Goal: Transaction & Acquisition: Purchase product/service

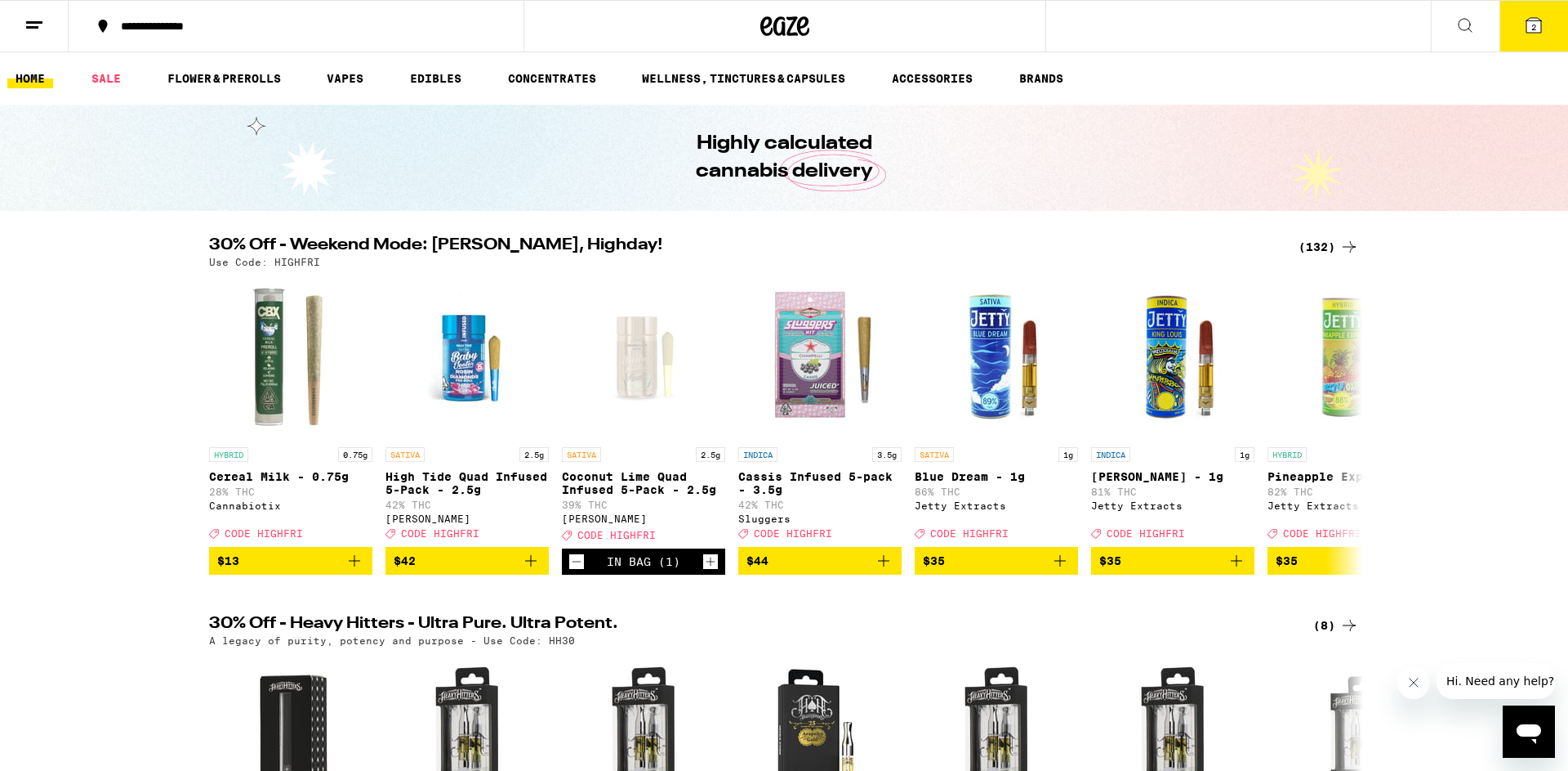
click at [1322, 248] on div "(132)" at bounding box center [1329, 247] width 61 height 20
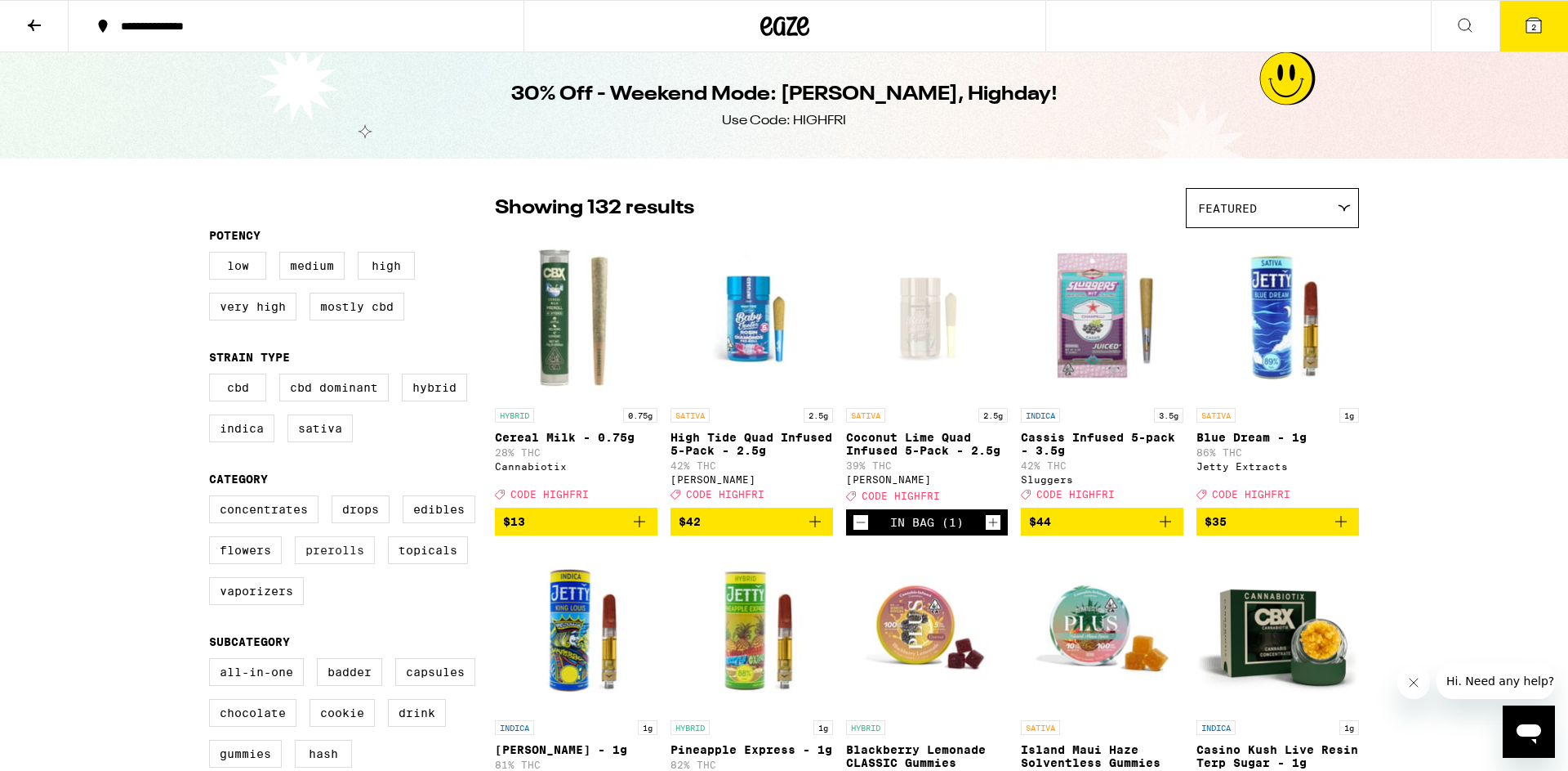
click at [334, 564] on label "Prerolls" at bounding box center [335, 550] width 80 height 28
click at [213, 498] on input "Prerolls" at bounding box center [213, 498] width 1 height 1
checkbox input "true"
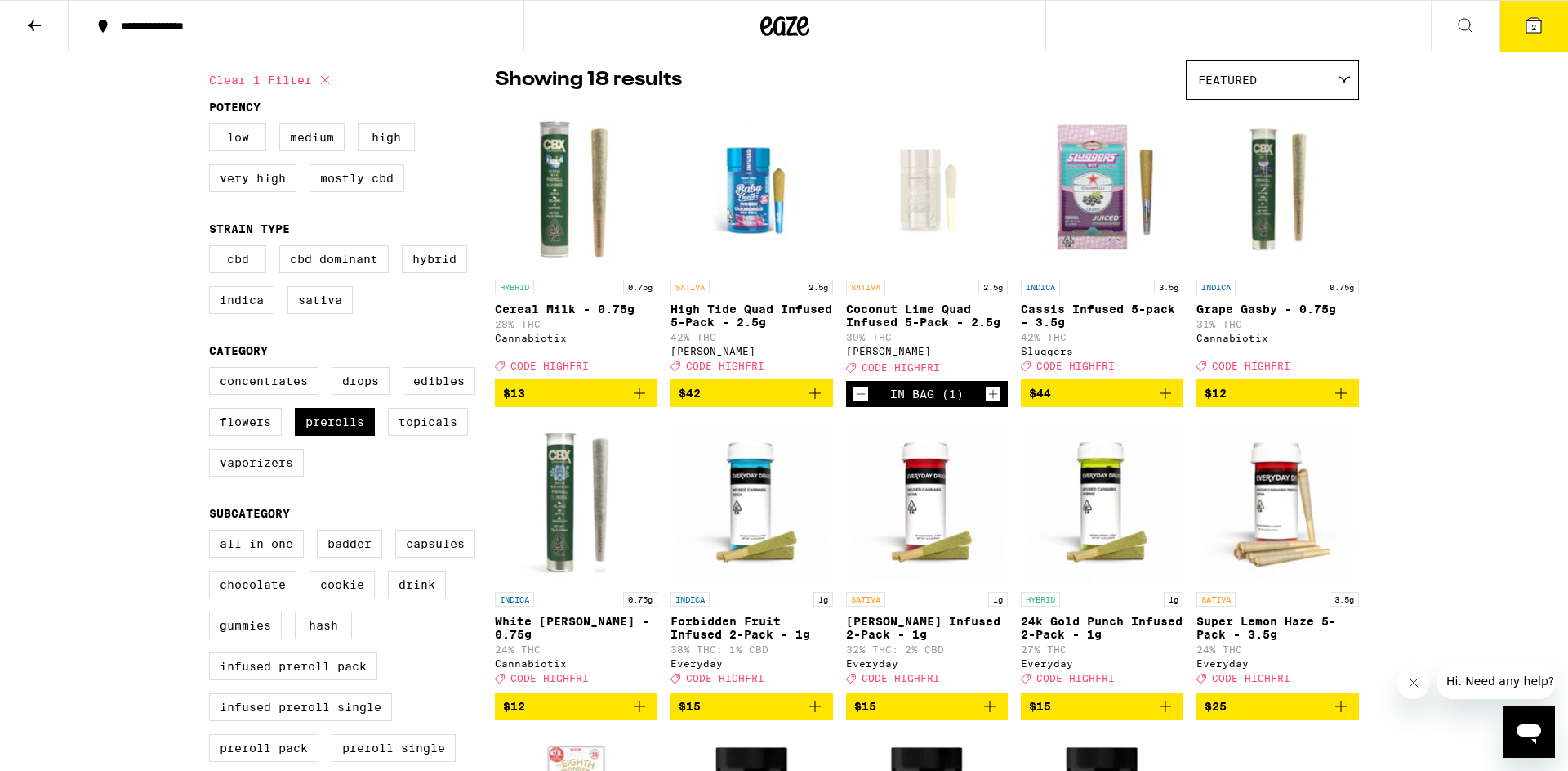
scroll to position [131, 0]
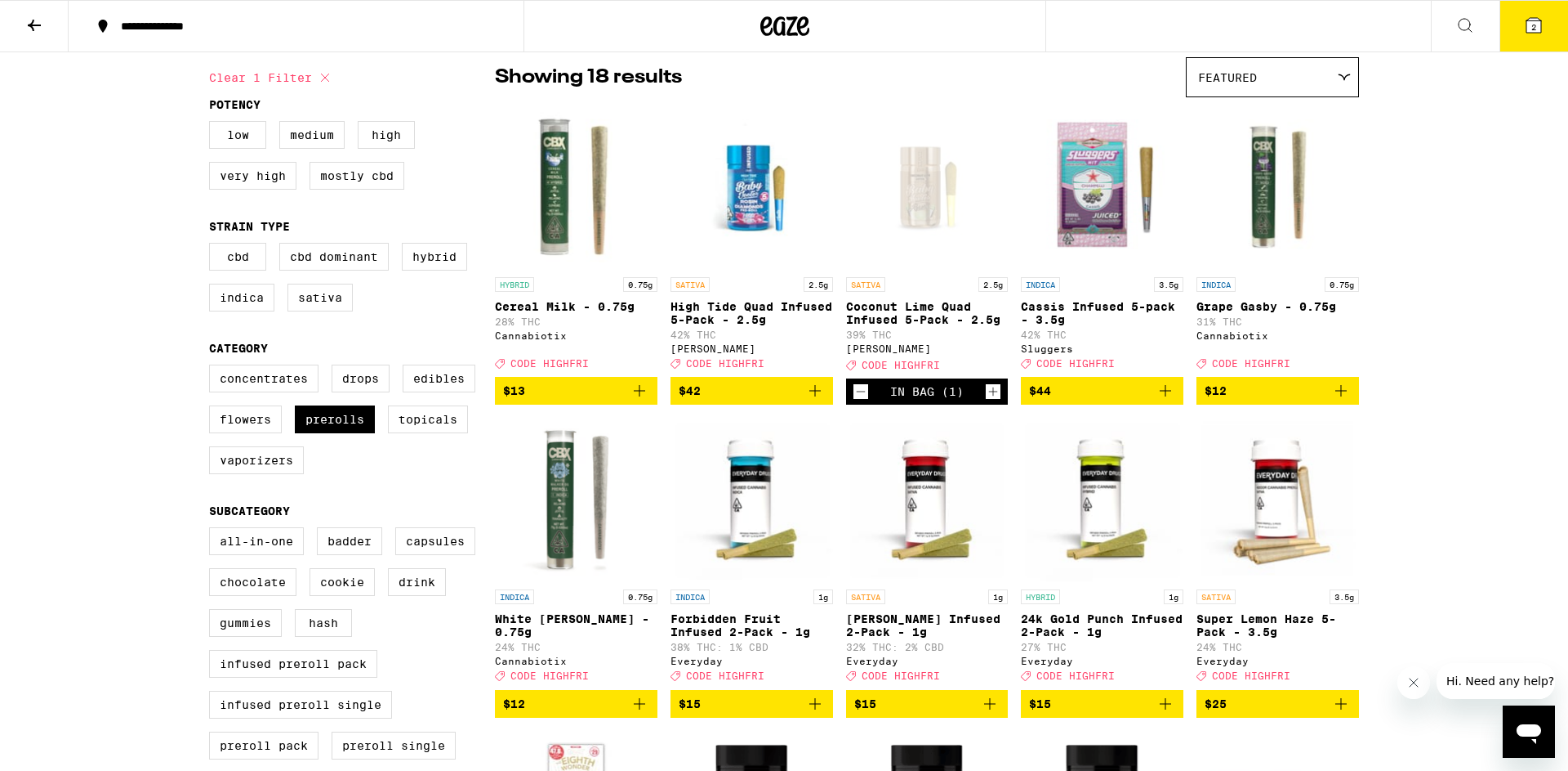
click at [861, 401] on icon "Decrement" at bounding box center [861, 391] width 15 height 20
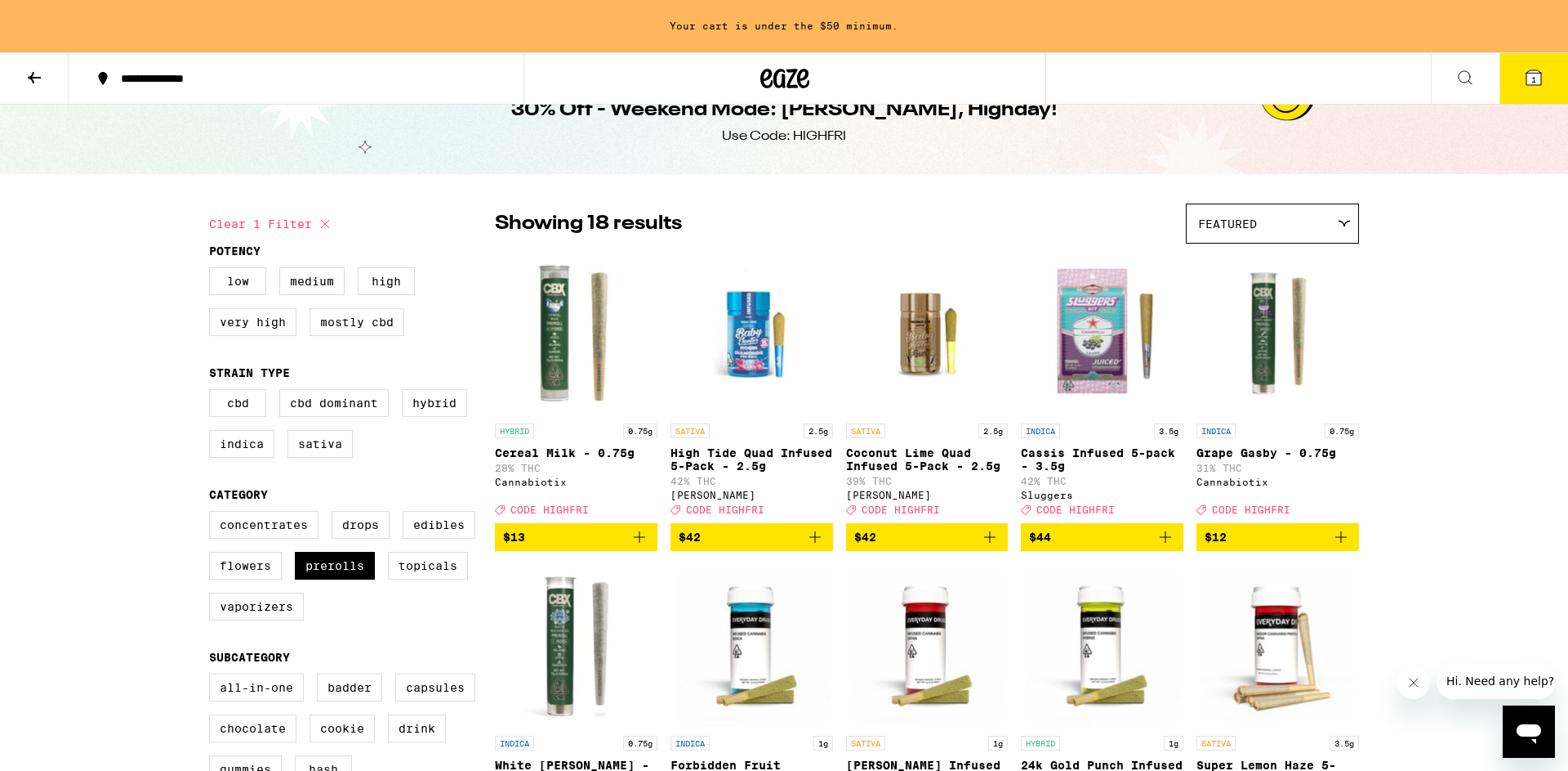
scroll to position [31, 0]
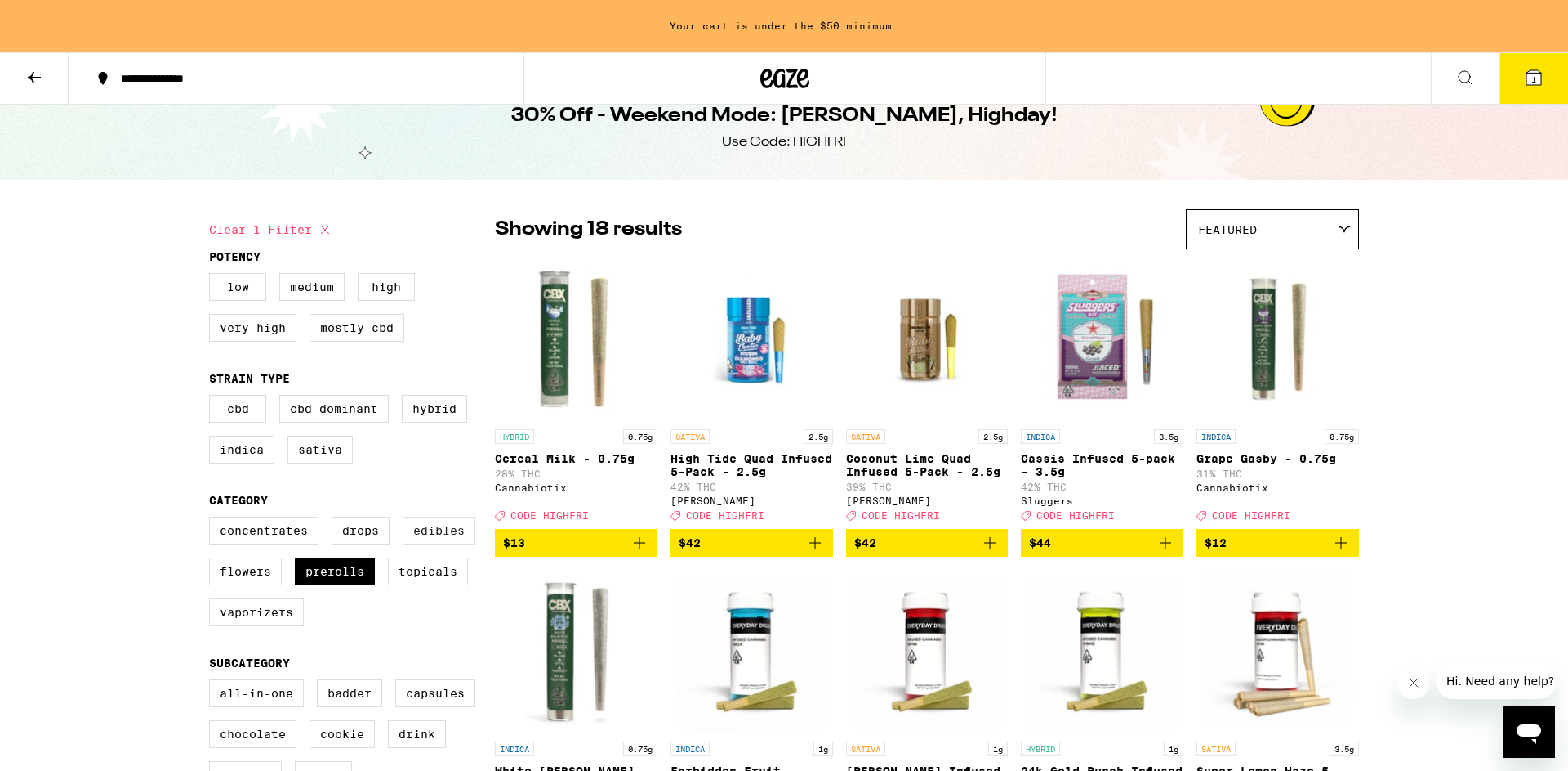
click at [462, 544] on label "Edibles" at bounding box center [438, 530] width 73 height 28
click at [213, 520] on input "Edibles" at bounding box center [213, 519] width 1 height 1
checkbox input "true"
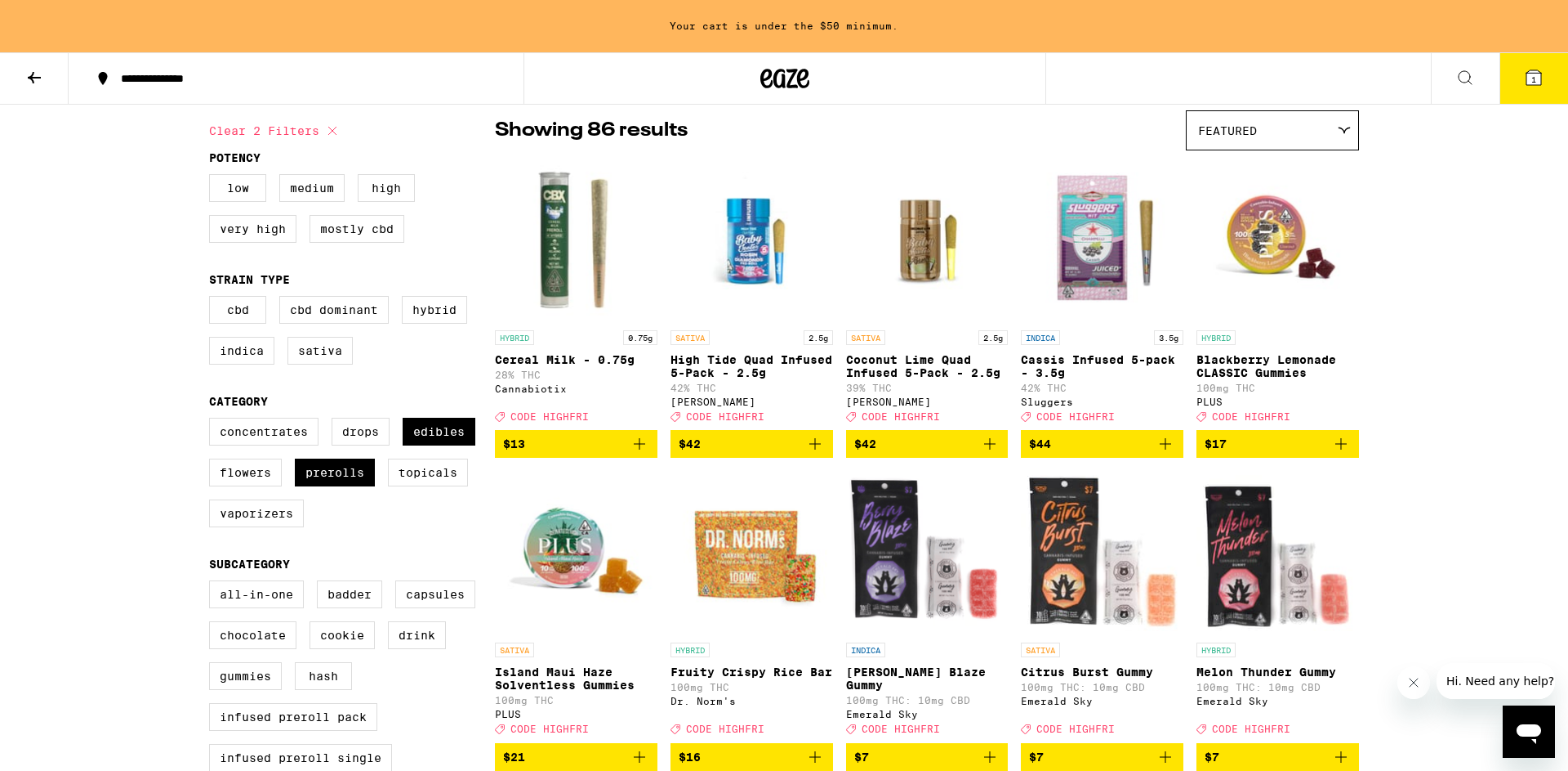
scroll to position [139, 0]
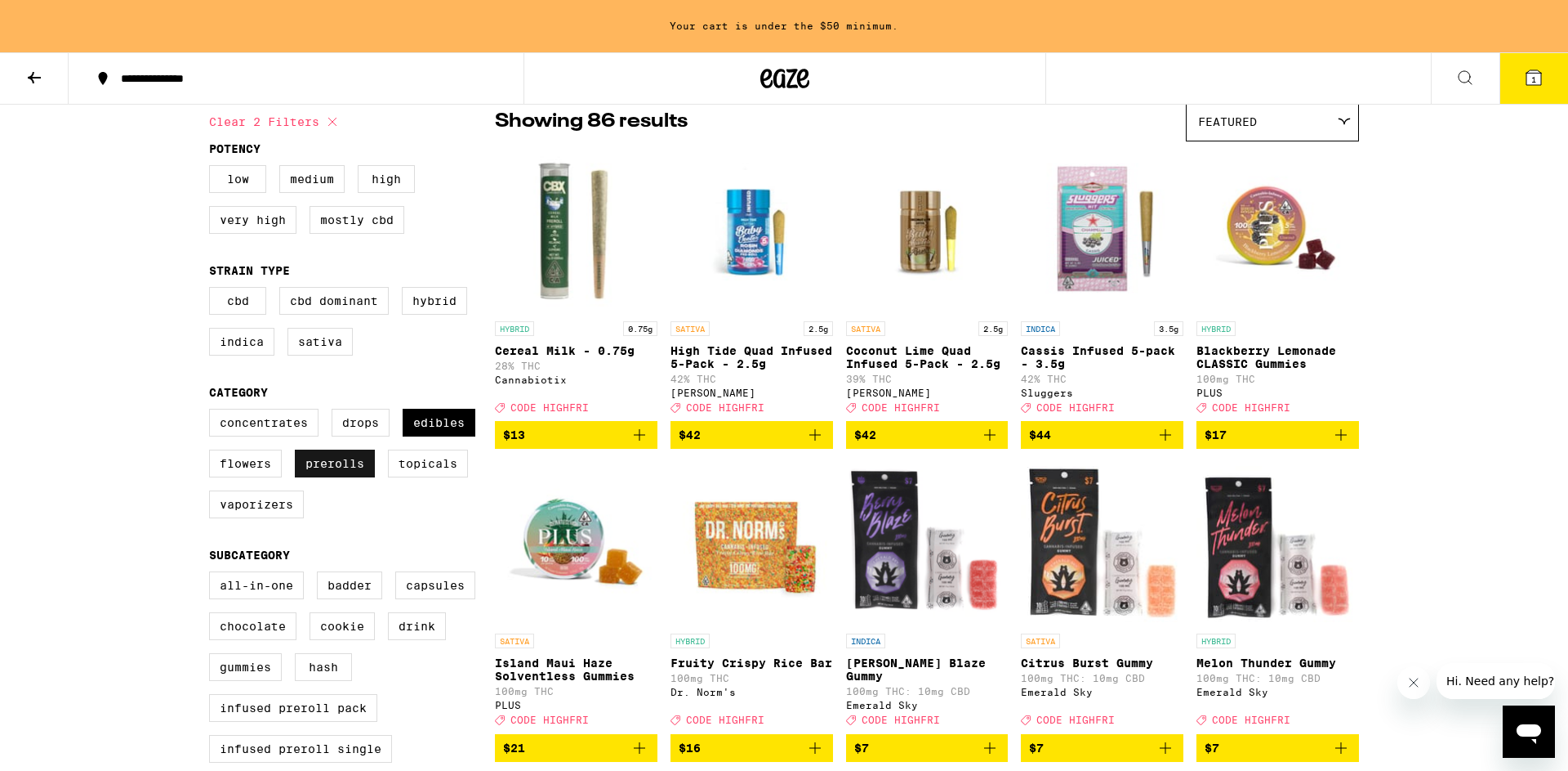
click at [355, 477] on label "Prerolls" at bounding box center [335, 463] width 80 height 28
click at [213, 412] on input "Prerolls" at bounding box center [213, 411] width 1 height 1
checkbox input "false"
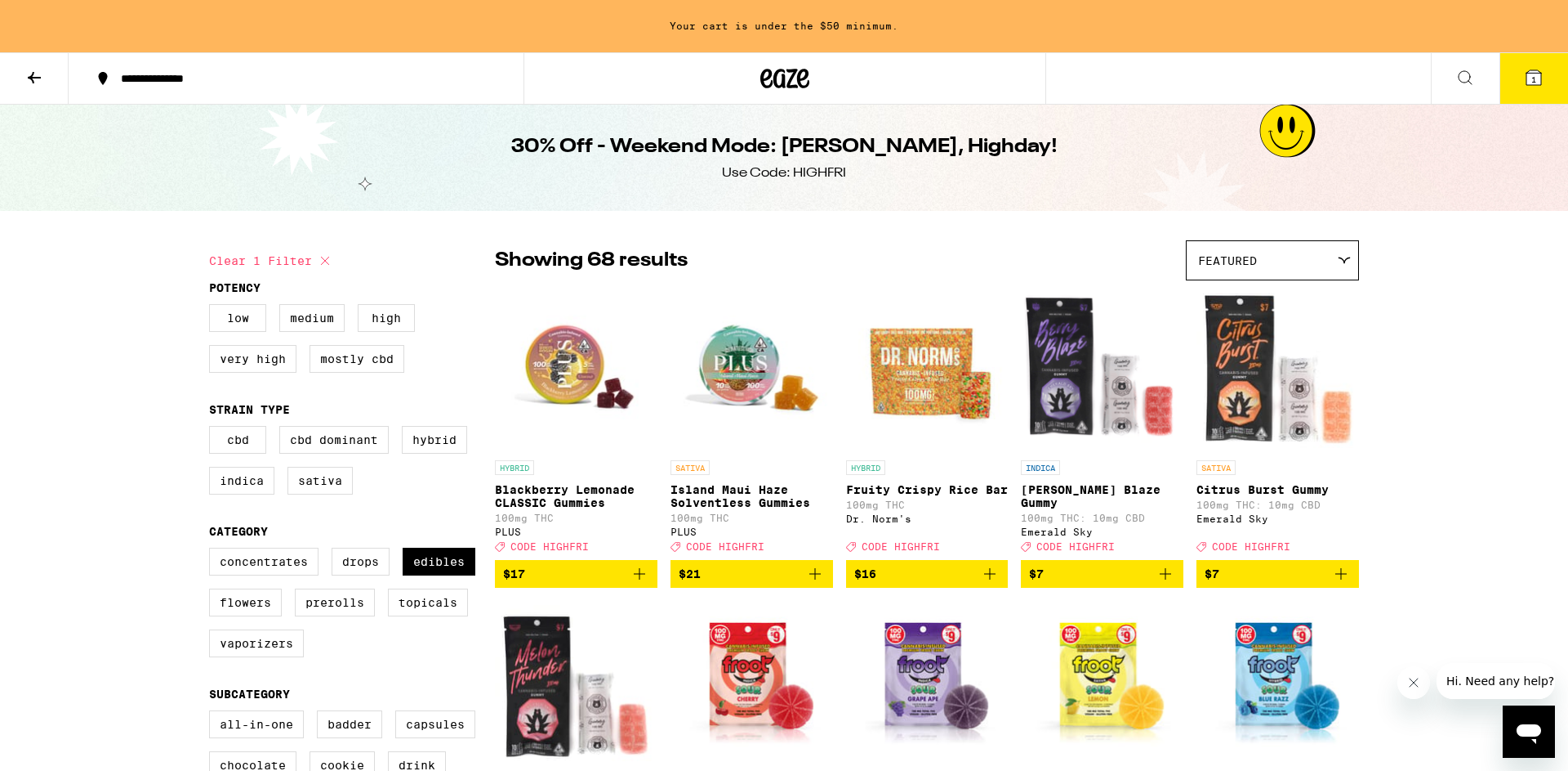
click at [1521, 87] on button "1" at bounding box center [1534, 79] width 69 height 51
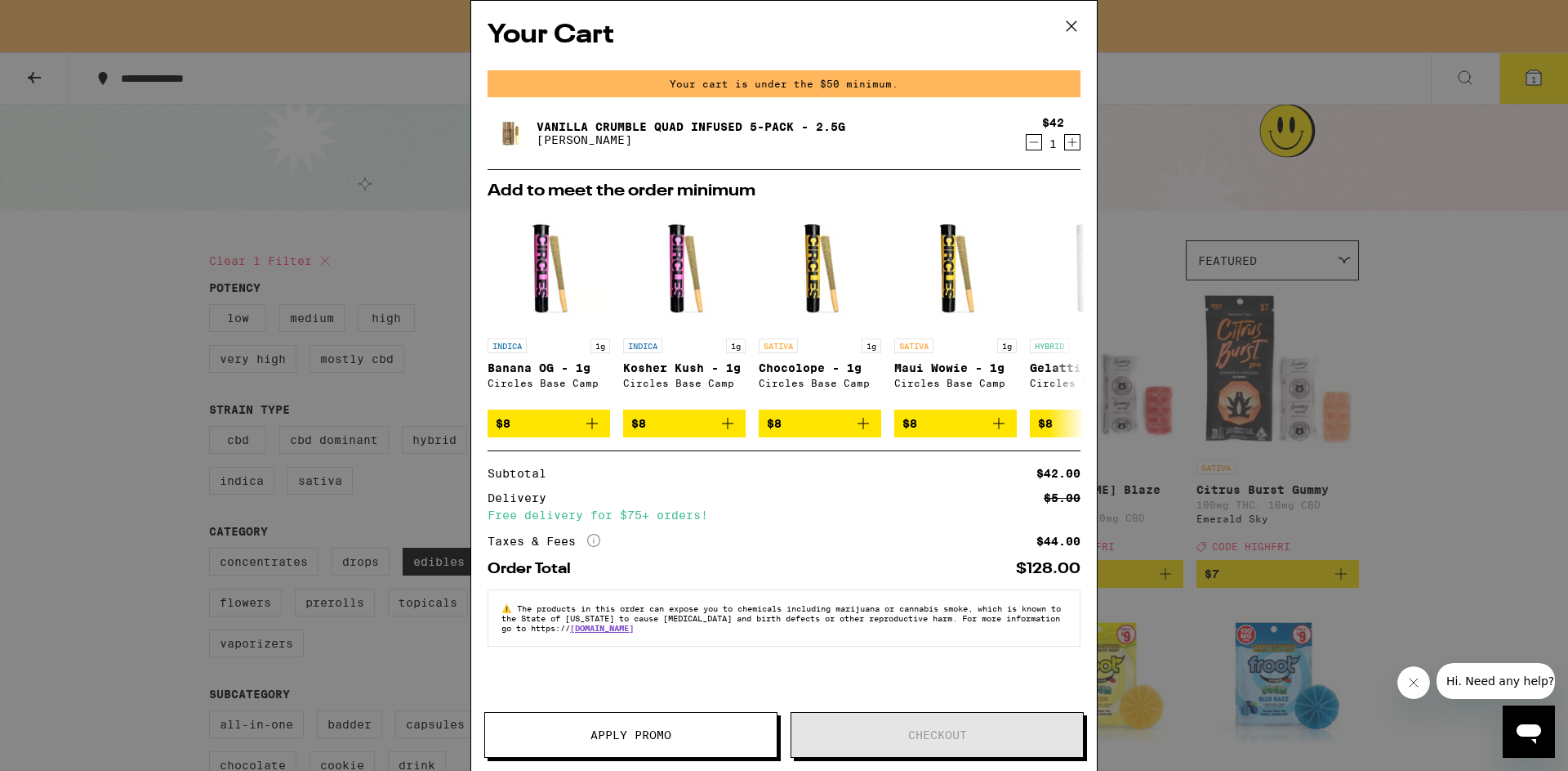
click at [1033, 141] on icon "Decrement" at bounding box center [1034, 142] width 15 height 20
